Goal: Navigation & Orientation: Find specific page/section

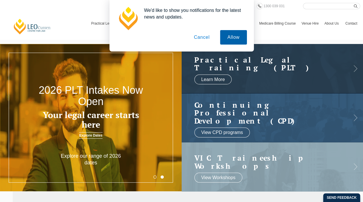
click at [222, 35] on button "Allow" at bounding box center [233, 37] width 27 height 14
